Goal: Task Accomplishment & Management: Manage account settings

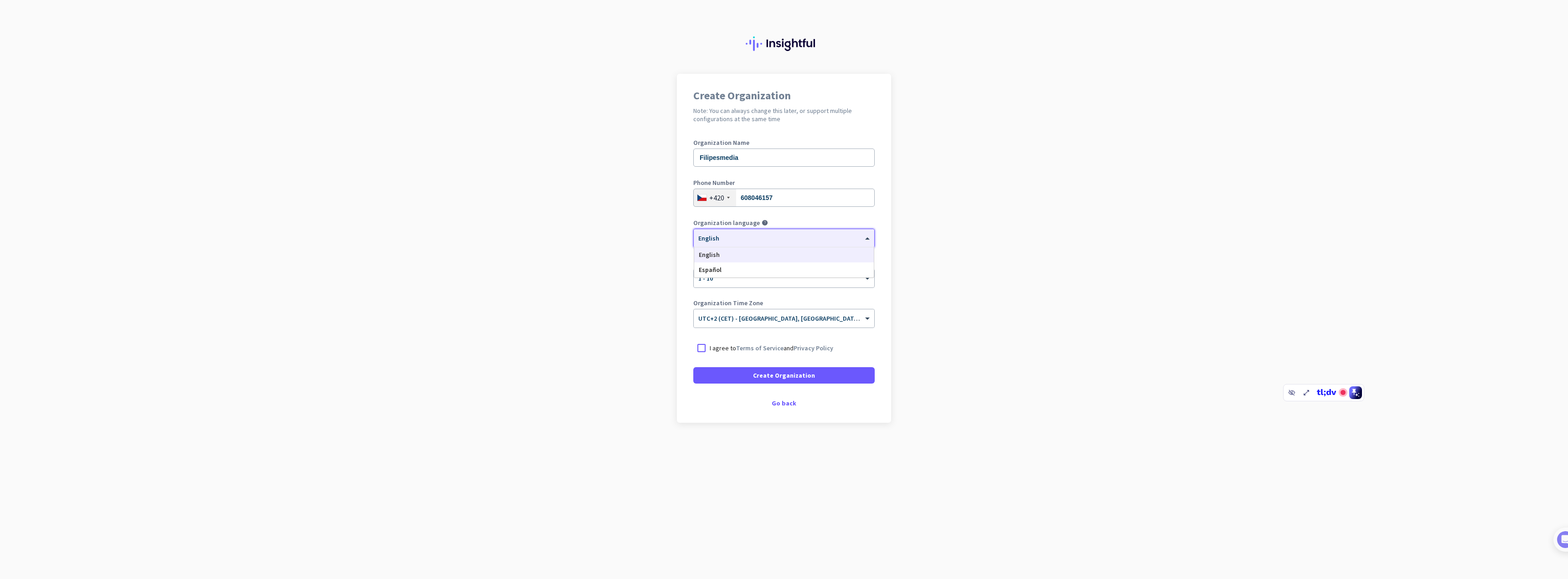
click at [749, 236] on div at bounding box center [784, 235] width 180 height 8
click at [749, 236] on div at bounding box center [784, 235] width 180 height 8
click at [749, 368] on span at bounding box center [784, 376] width 182 height 22
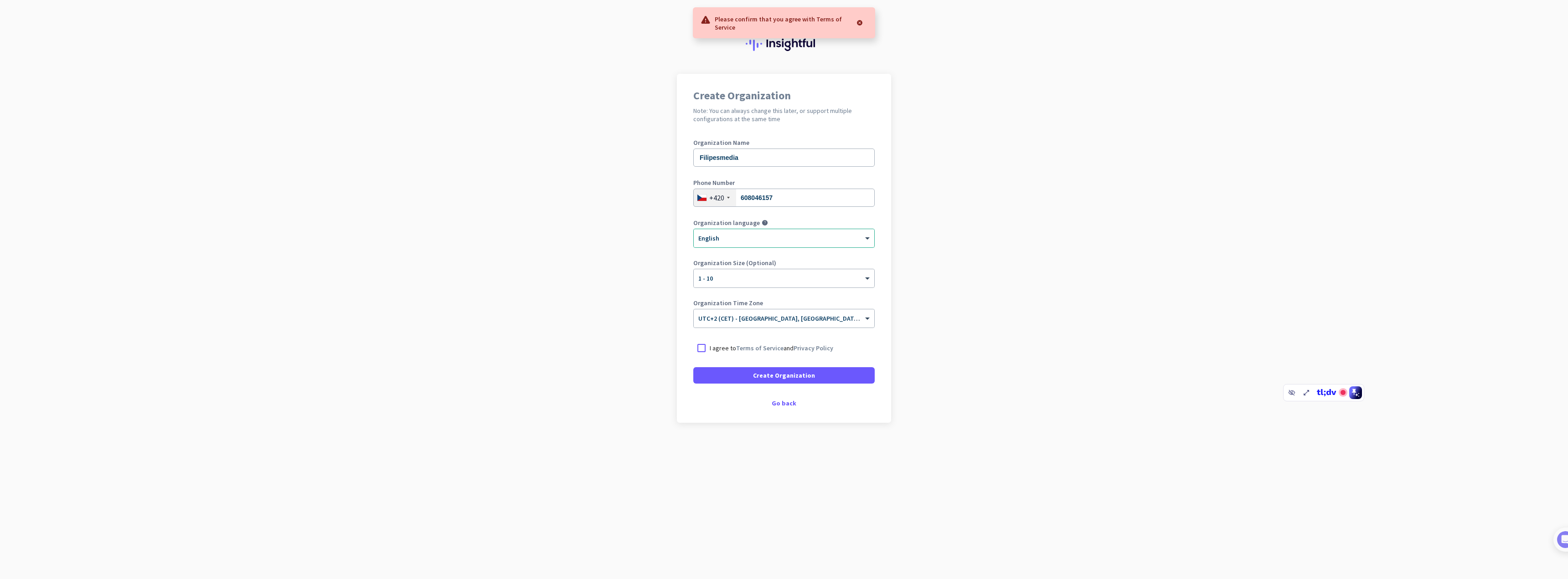
click at [716, 343] on div "I agree to Terms of Service and Privacy Policy" at bounding box center [784, 348] width 182 height 16
click at [735, 347] on p "I agree to Terms of Service and Privacy Policy" at bounding box center [771, 348] width 123 height 9
click at [0, 0] on input "I agree to Terms of Service and Privacy Policy" at bounding box center [0, 0] width 0 height 0
click at [763, 370] on span at bounding box center [784, 376] width 182 height 22
click at [758, 348] on span "Create Organization" at bounding box center [784, 348] width 62 height 9
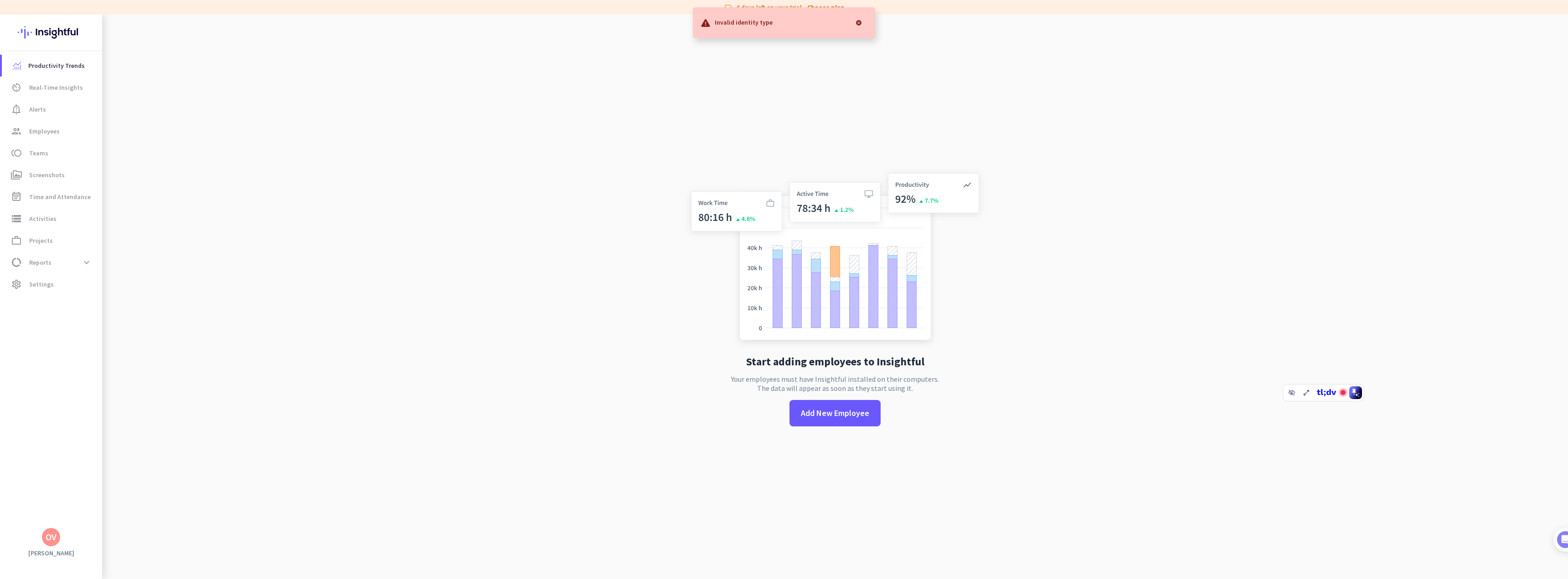
click at [860, 21] on div at bounding box center [858, 23] width 18 height 18
click at [831, 413] on span "Add New Employee" at bounding box center [835, 413] width 69 height 12
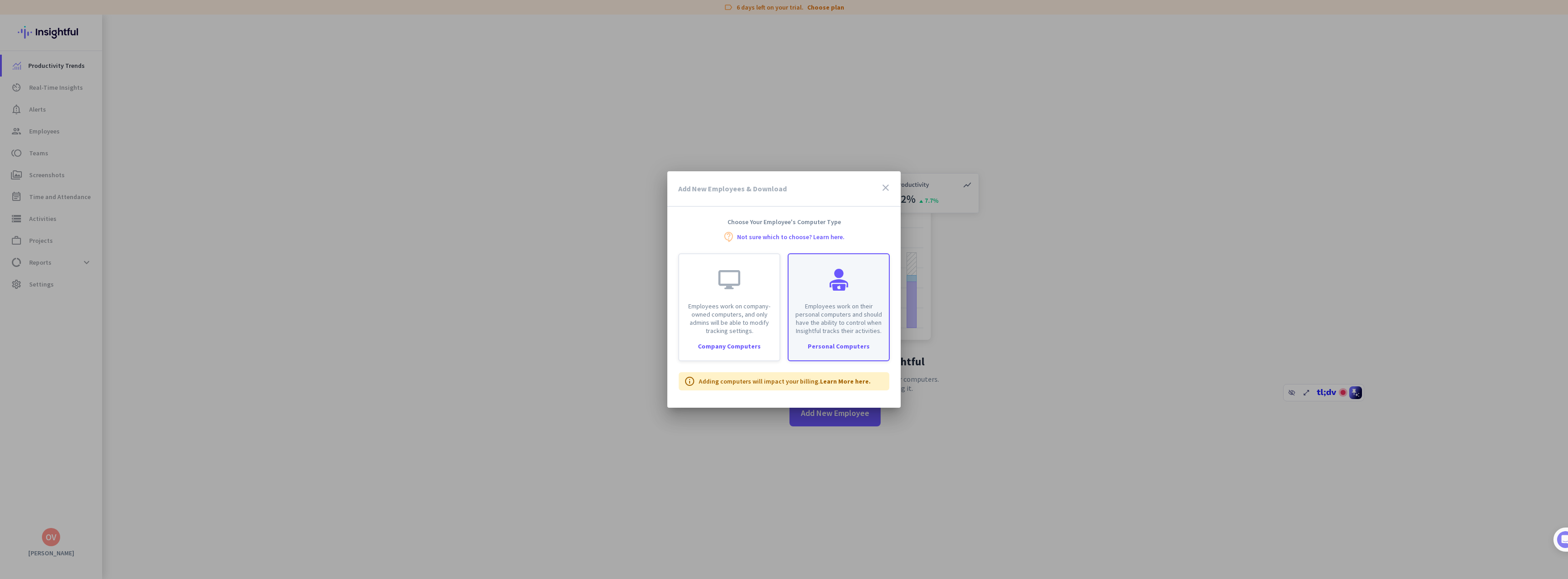
click at [833, 311] on p "Employees work on their personal computers and should have the ability to contr…" at bounding box center [838, 318] width 89 height 33
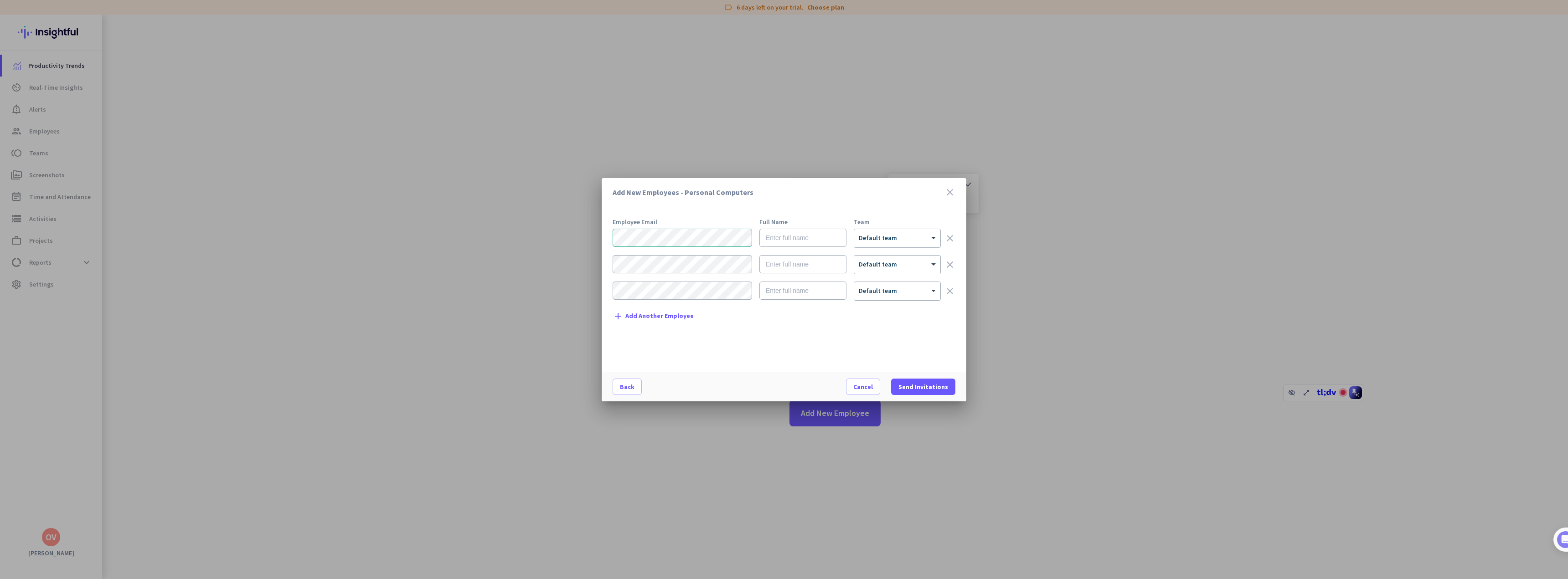
click at [954, 255] on div "clear" at bounding box center [949, 265] width 11 height 19
click at [951, 261] on icon "clear" at bounding box center [949, 264] width 11 height 11
click at [916, 238] on div at bounding box center [897, 235] width 86 height 8
click at [811, 237] on input "text" at bounding box center [803, 238] width 87 height 18
type input "ov"
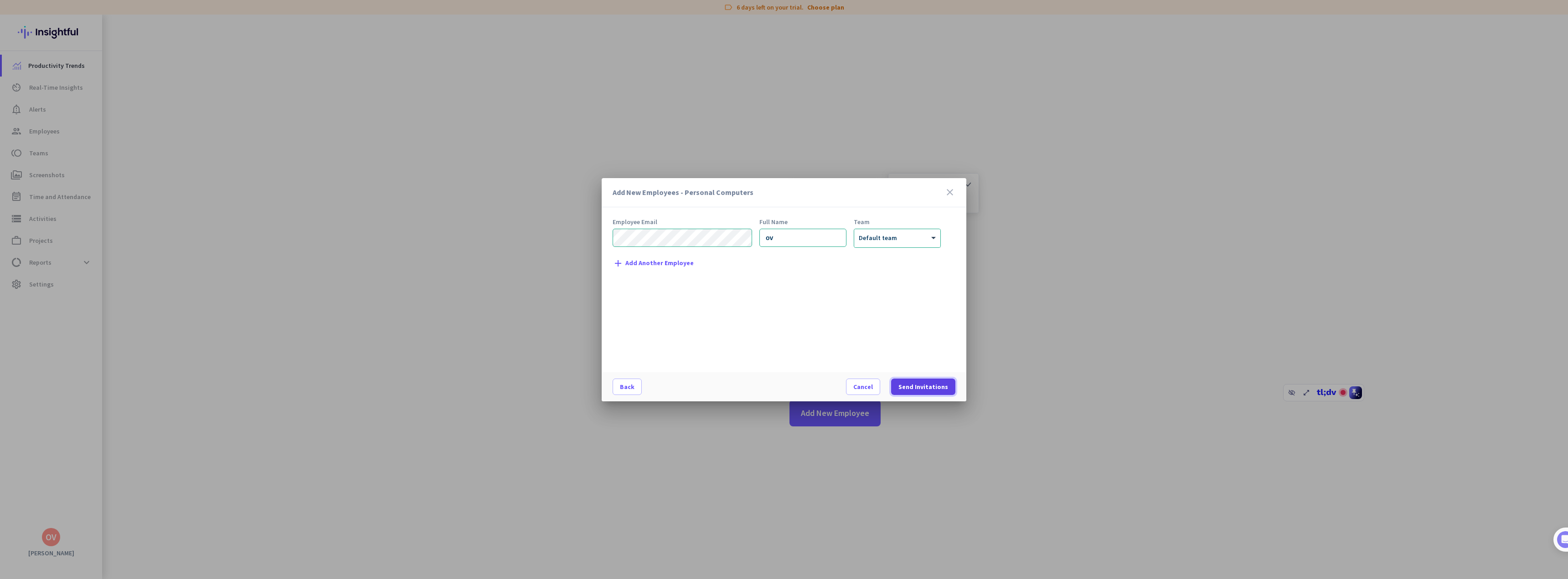
click at [921, 386] on span "Send Invitations" at bounding box center [923, 386] width 50 height 9
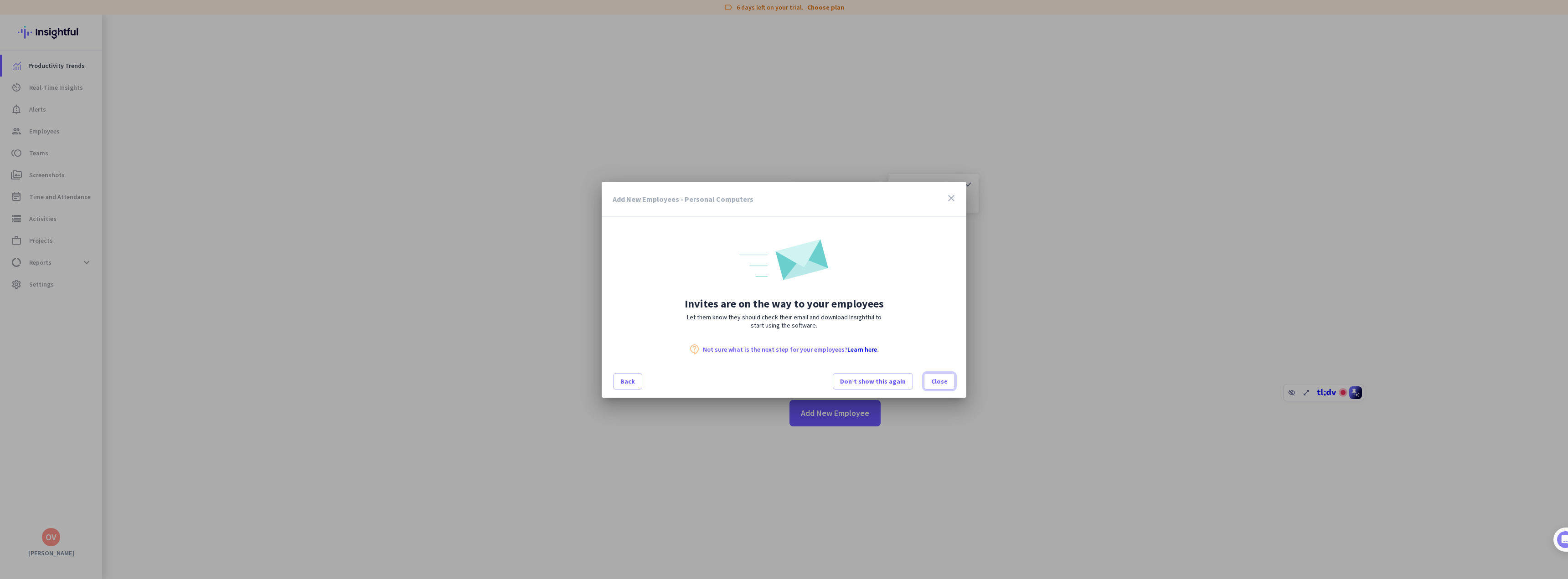
drag, startPoint x: 941, startPoint y: 383, endPoint x: 1259, endPoint y: 28, distance: 476.6
click at [941, 382] on span "Close" at bounding box center [939, 381] width 16 height 9
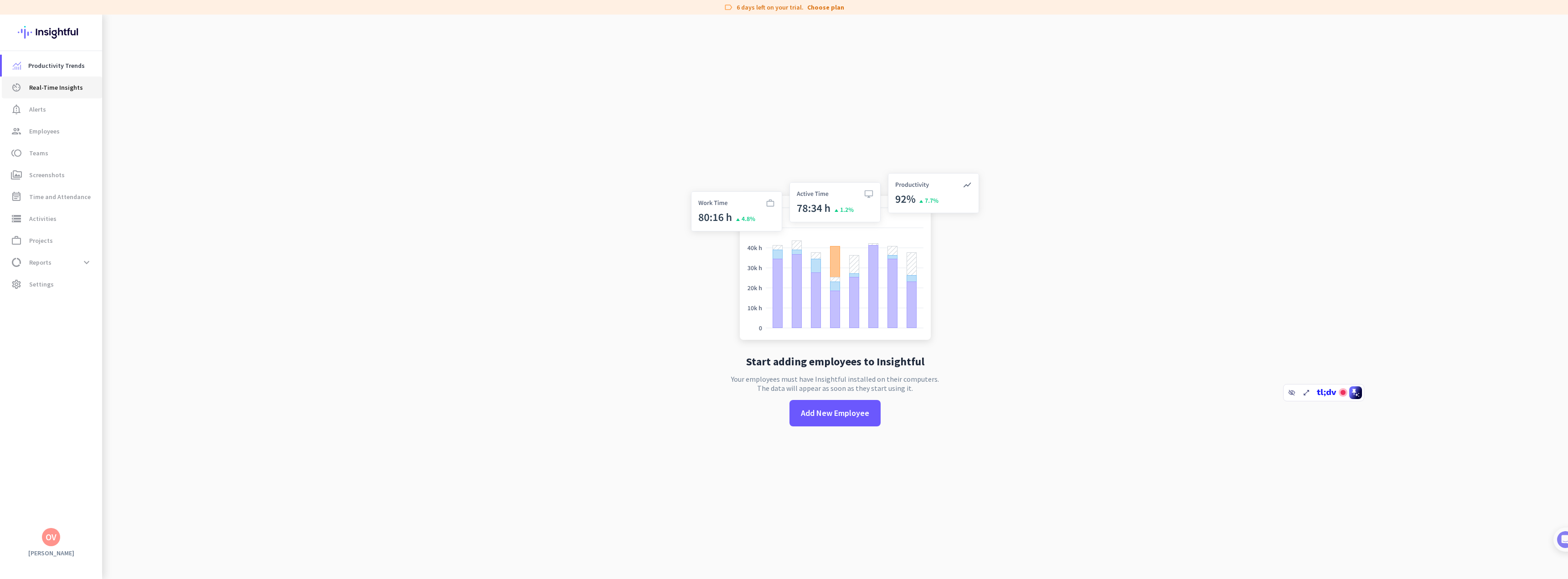
click at [54, 87] on span "Real-Time Insights" at bounding box center [56, 87] width 54 height 11
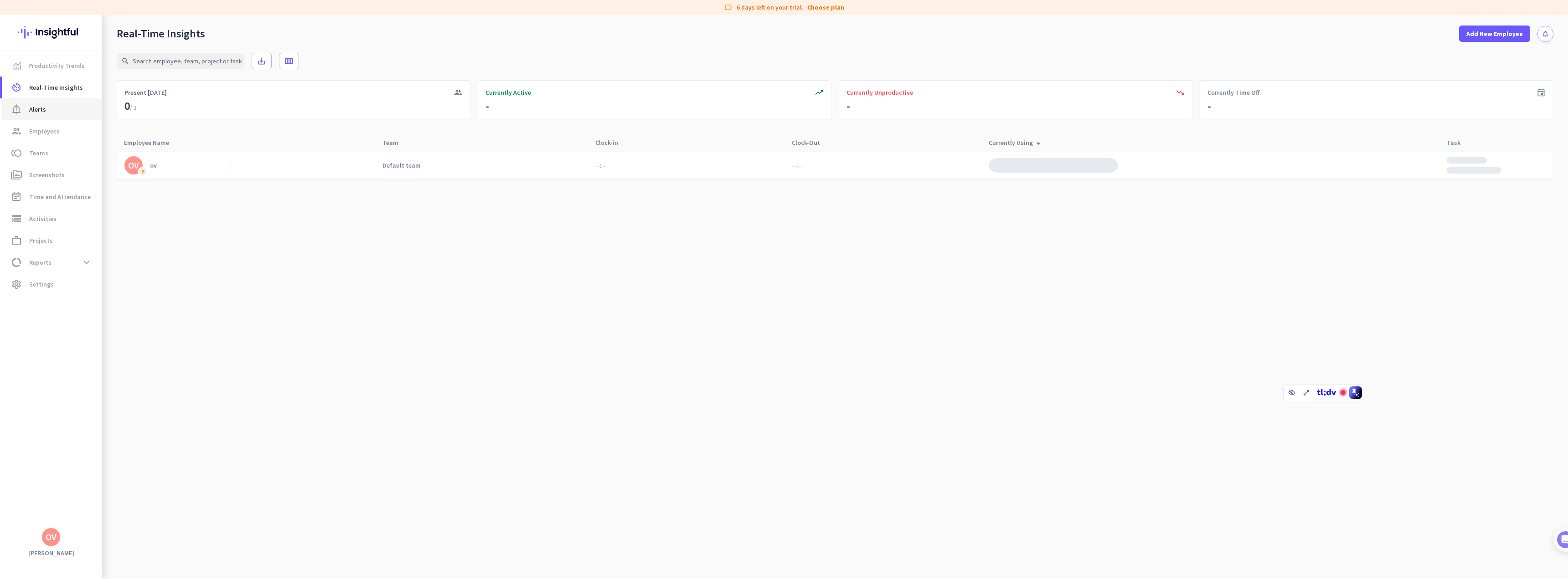
click at [47, 116] on link "notification_important Alerts" at bounding box center [51, 109] width 100 height 22
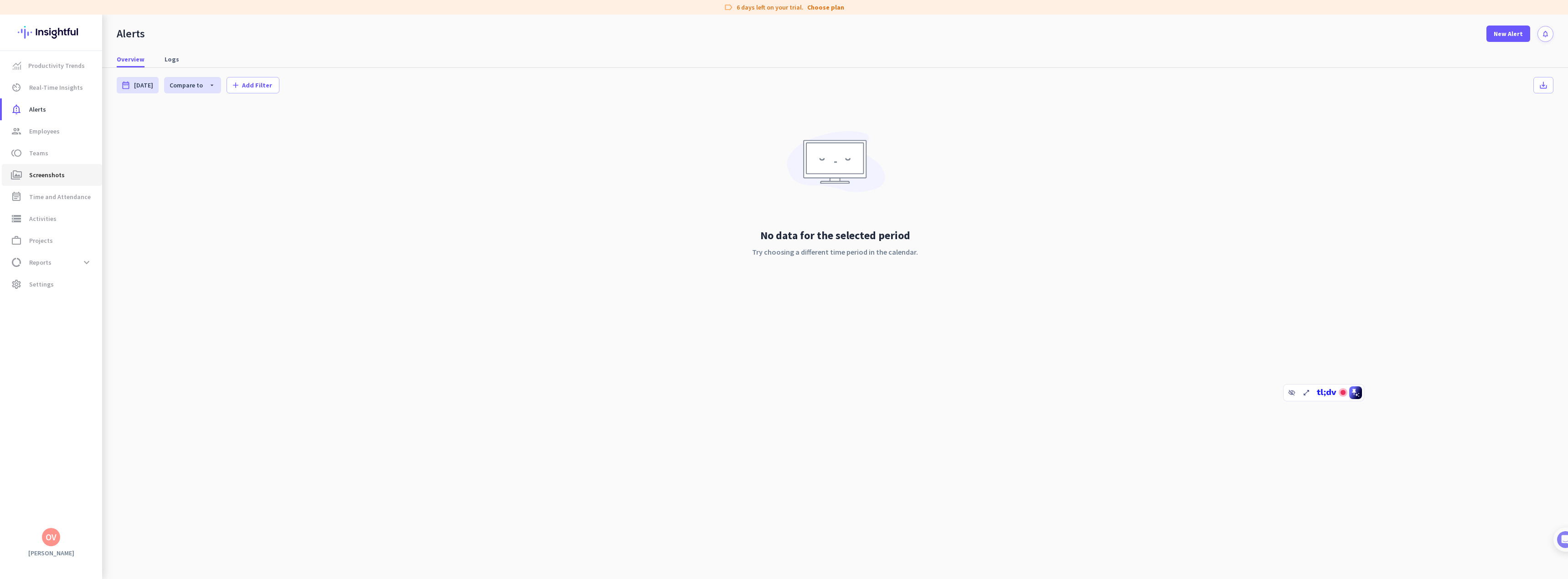
click at [41, 168] on link "perm_media Screenshots" at bounding box center [51, 175] width 100 height 22
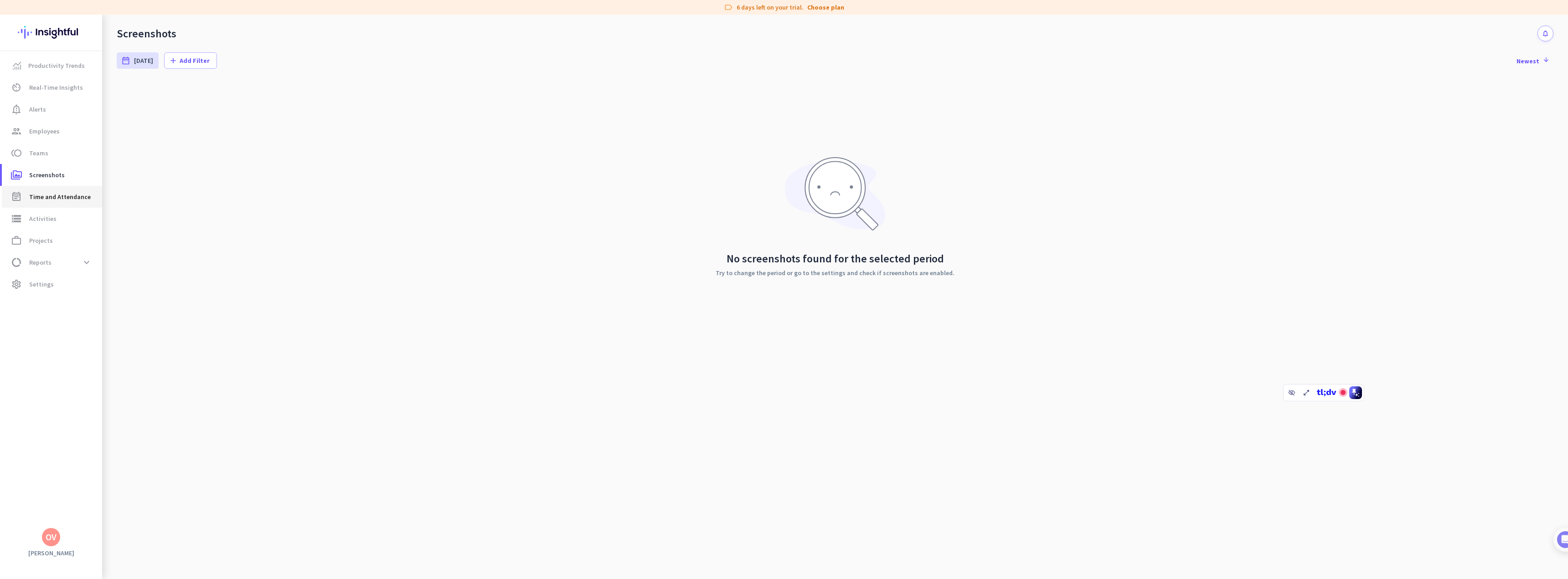
click at [72, 206] on link "event_note Time and Attendance" at bounding box center [51, 197] width 100 height 22
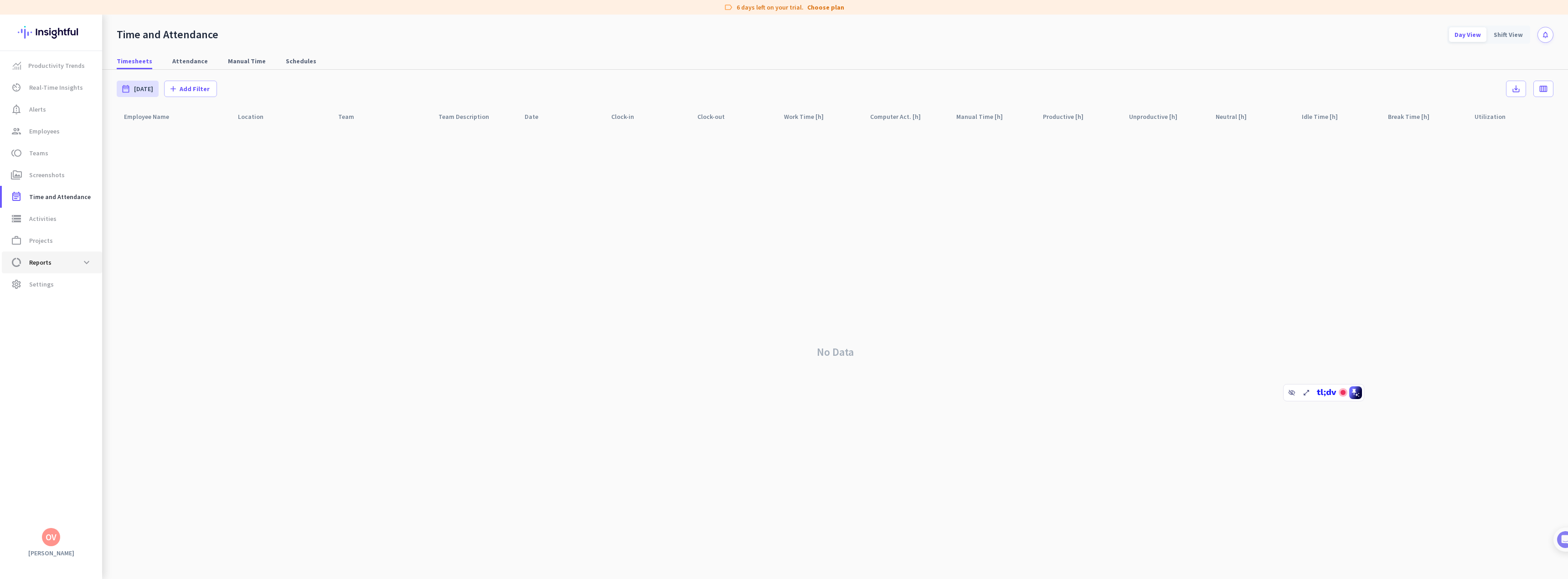
click at [42, 271] on link "data_usage Reports expand_more" at bounding box center [51, 263] width 100 height 22
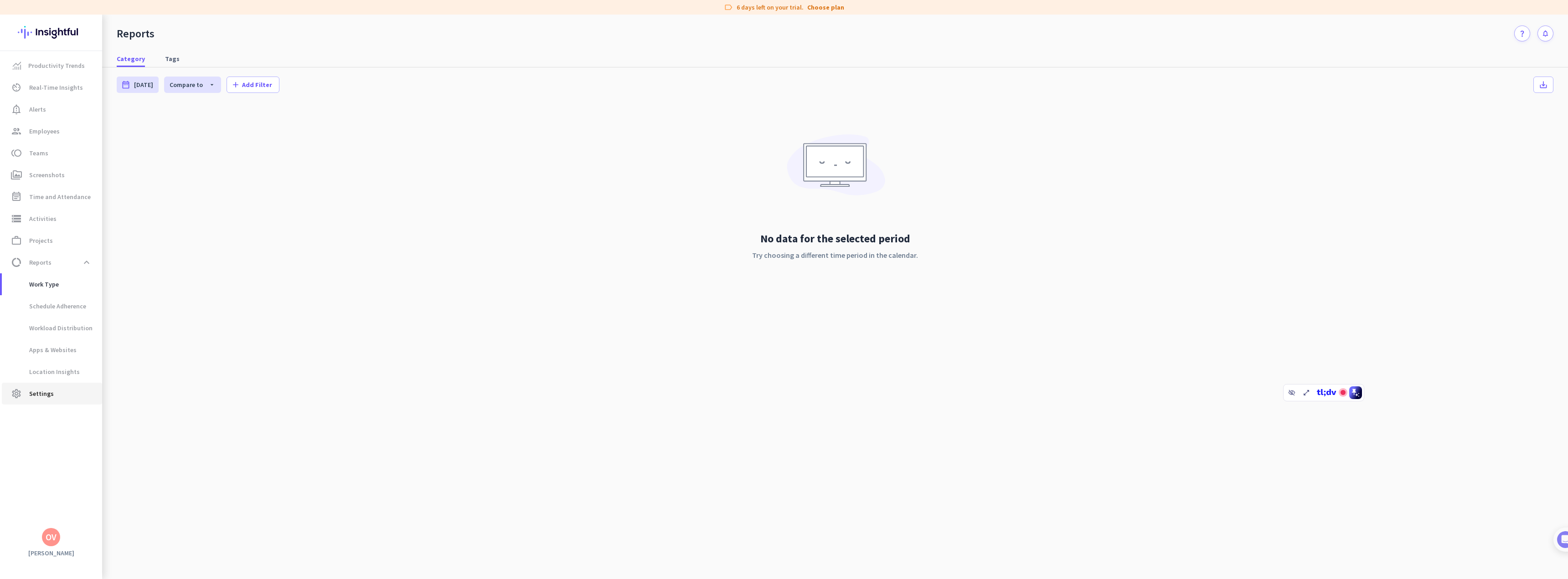
click at [38, 393] on span "Settings" at bounding box center [42, 393] width 25 height 11
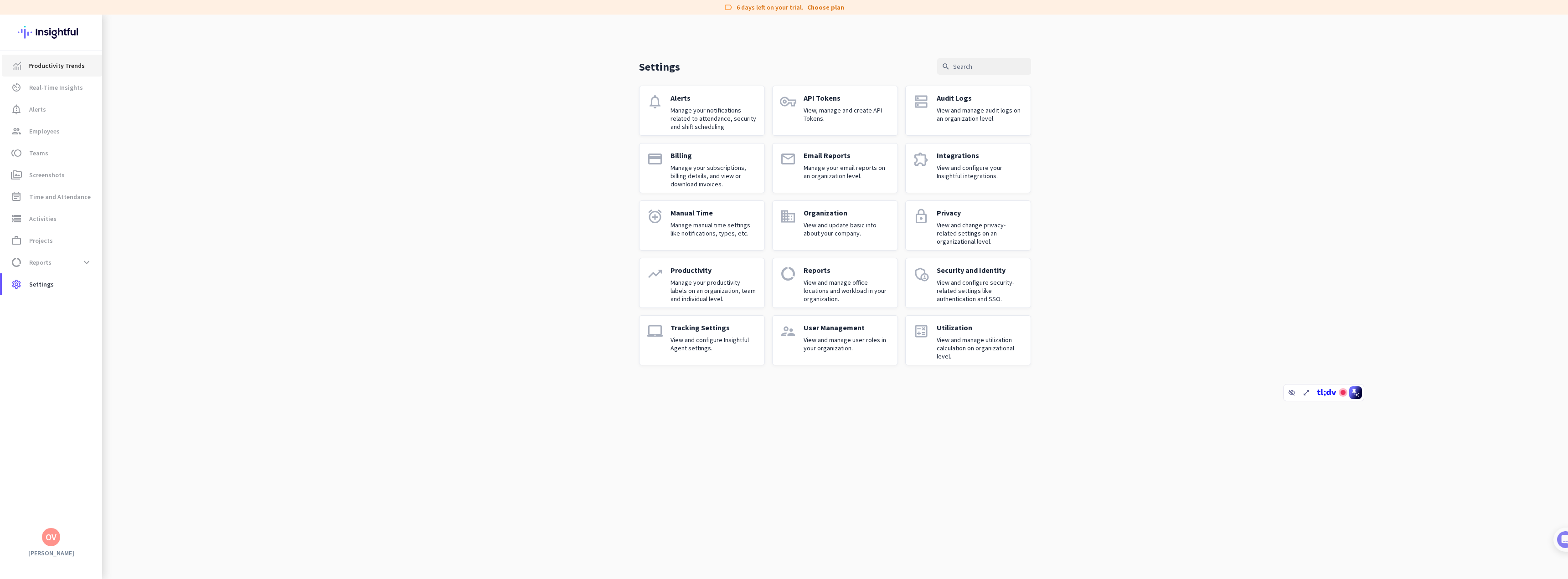
click at [43, 63] on span "Productivity Trends" at bounding box center [56, 65] width 56 height 11
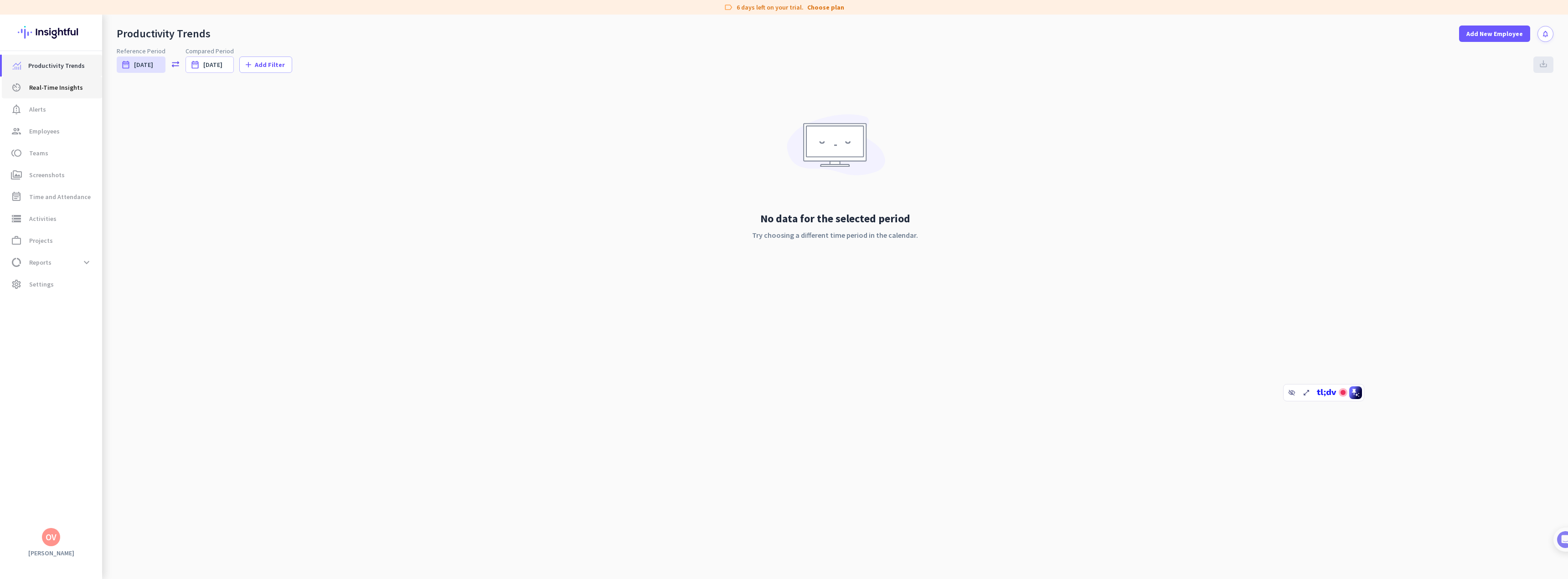
drag, startPoint x: 66, startPoint y: 74, endPoint x: 61, endPoint y: 79, distance: 7.1
click at [65, 74] on link "Productivity Trends" at bounding box center [51, 66] width 100 height 22
click at [58, 85] on span "Real-Time Insights" at bounding box center [56, 87] width 54 height 11
